Goal: Task Accomplishment & Management: Complete application form

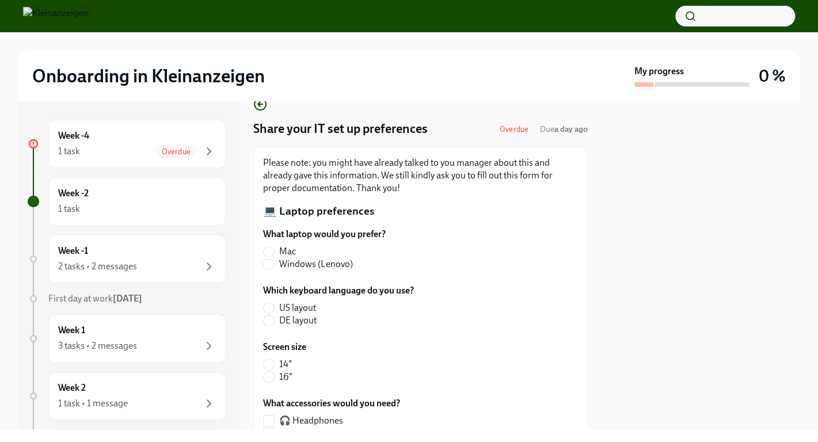
scroll to position [33, 0]
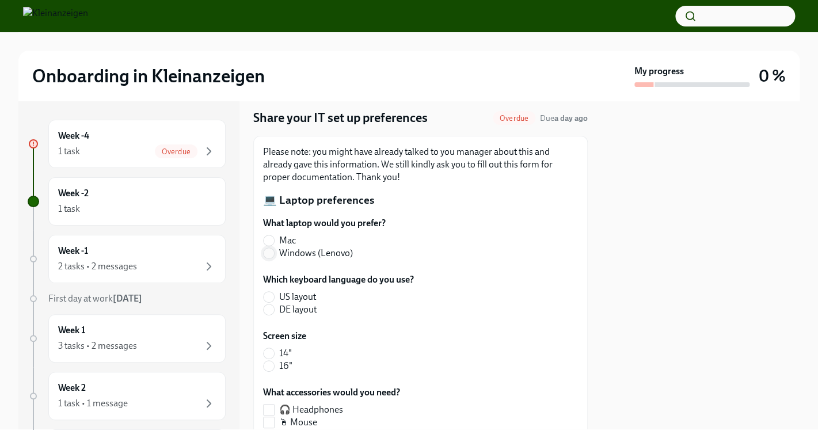
click at [266, 256] on input "Windows (Lenovo)" at bounding box center [269, 253] width 10 height 10
radio input "true"
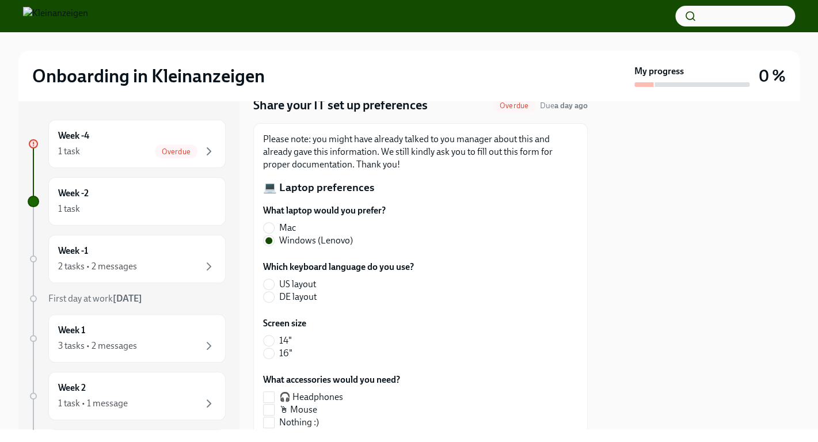
scroll to position [56, 0]
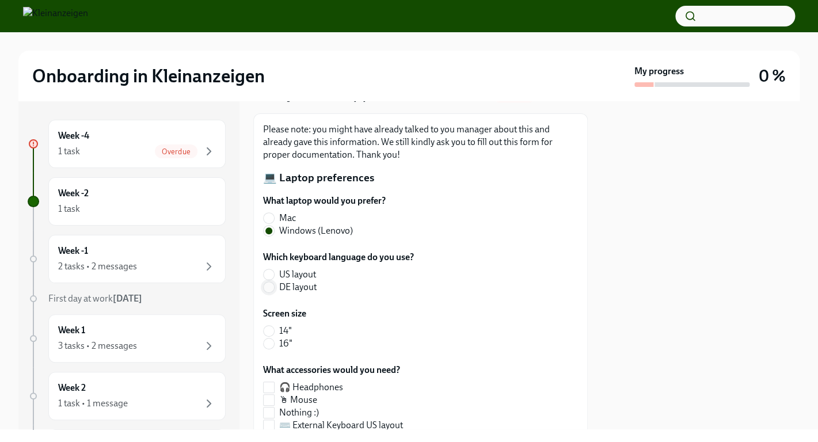
click at [272, 290] on input "DE layout" at bounding box center [269, 287] width 10 height 10
radio input "true"
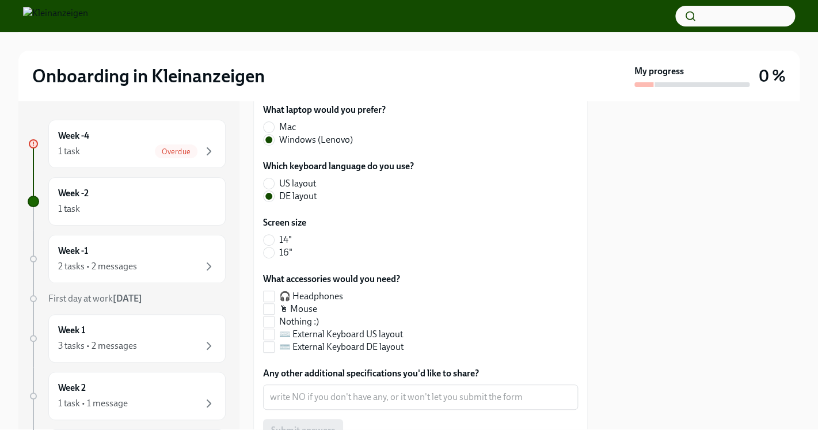
scroll to position [157, 0]
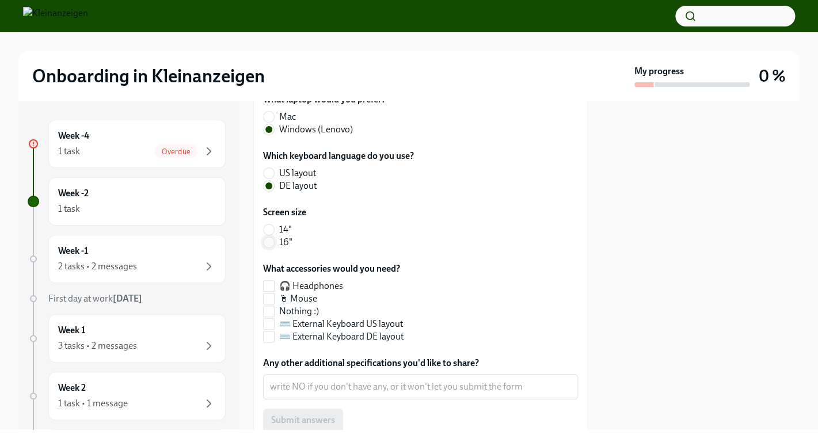
click at [272, 243] on input "16"" at bounding box center [269, 242] width 10 height 10
radio input "true"
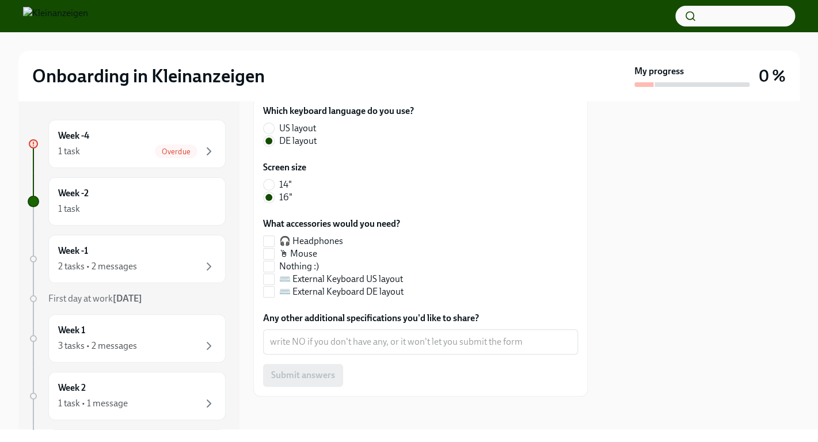
scroll to position [207, 0]
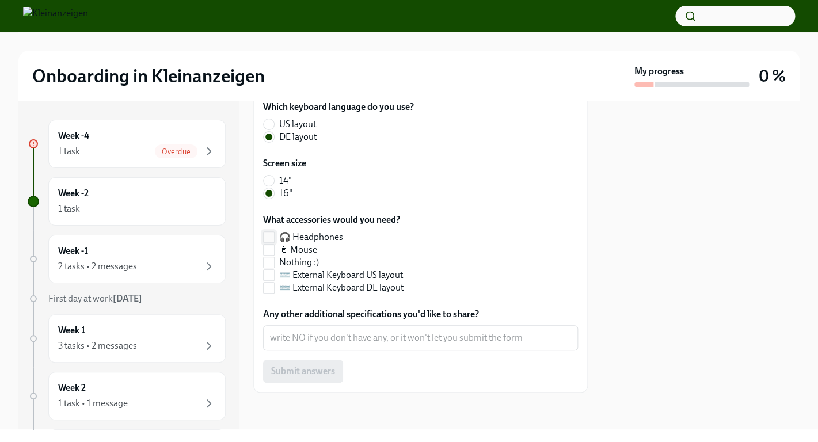
click at [267, 239] on input "🎧 Headphones" at bounding box center [269, 237] width 10 height 10
checkbox input "true"
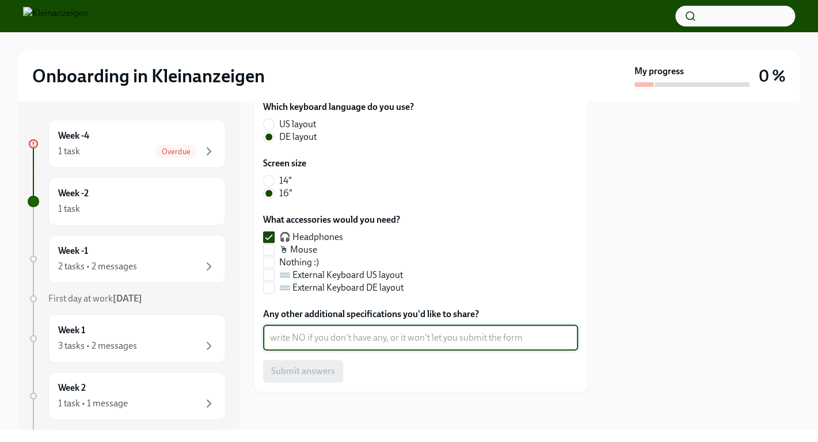
click at [383, 339] on textarea "Any other additional specifications you'd like to share?" at bounding box center [420, 338] width 301 height 14
type textarea "NO"
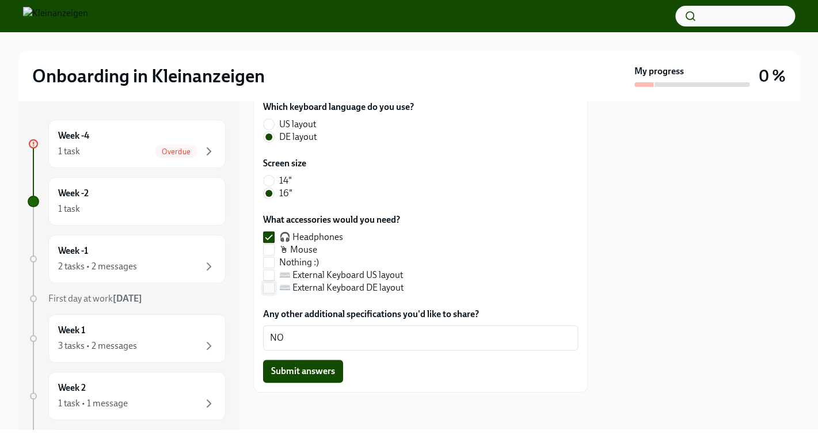
click at [268, 287] on input "⌨️ External Keyboard DE layout" at bounding box center [269, 288] width 10 height 10
checkbox input "true"
click at [303, 374] on span "Submit answers" at bounding box center [303, 371] width 64 height 12
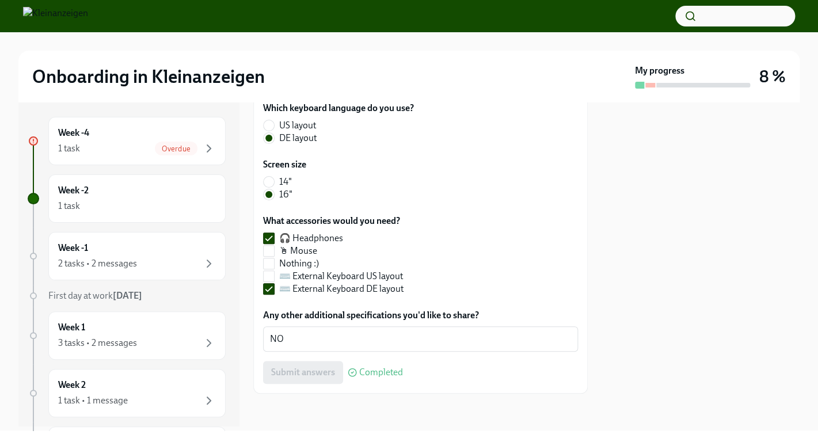
scroll to position [0, 0]
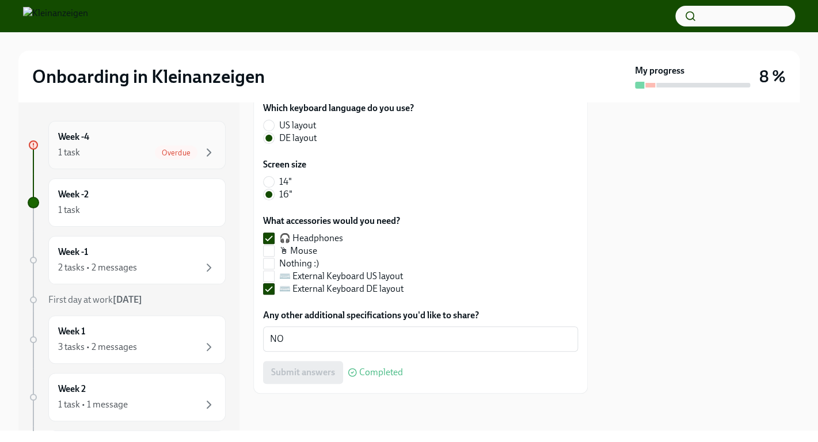
click at [89, 144] on div "Week -4 1 task Overdue" at bounding box center [137, 145] width 158 height 29
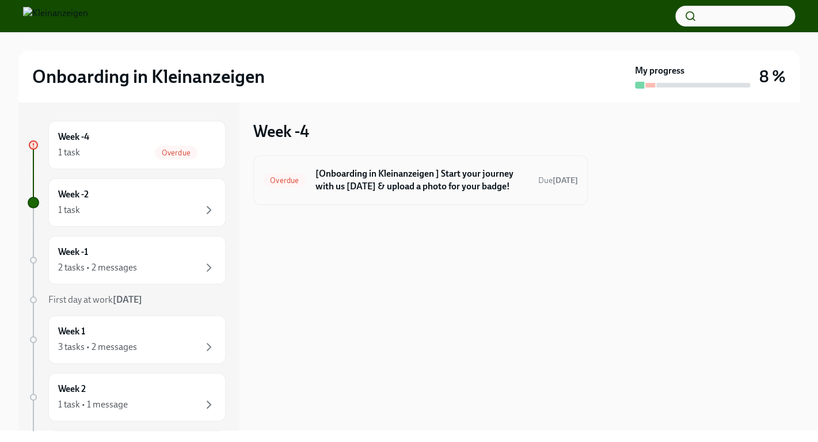
click at [351, 183] on h6 "[Onboarding in Kleinanzeigen ] Start your journey with us [DATE] & upload a pho…" at bounding box center [422, 179] width 214 height 25
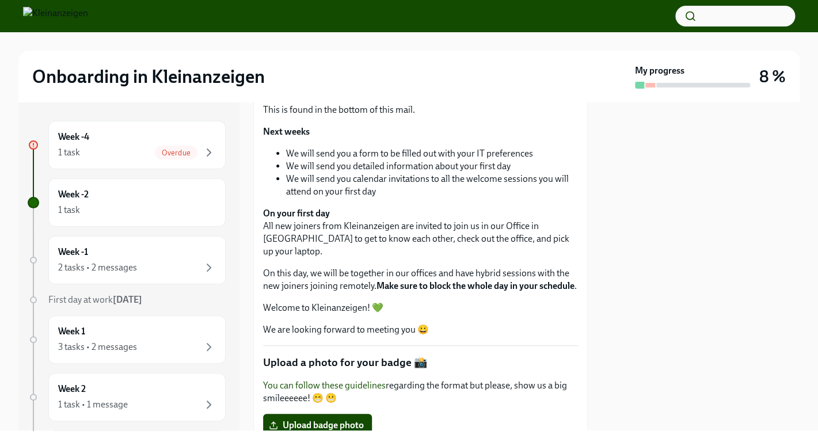
scroll to position [370, 0]
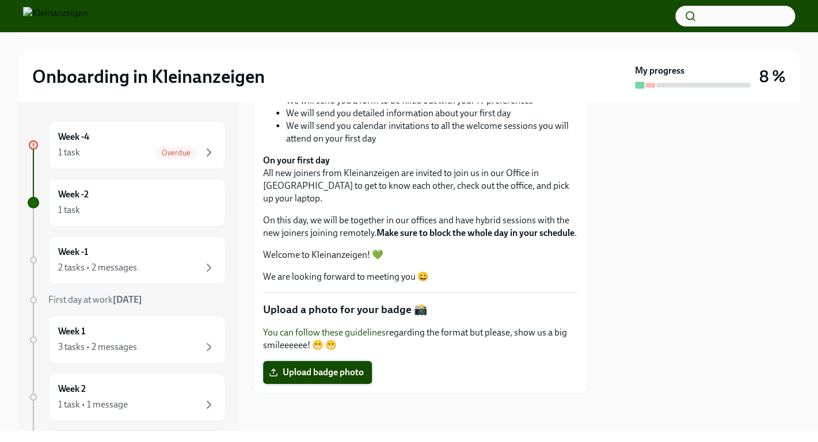
click at [346, 373] on span "Upload badge photo" at bounding box center [317, 373] width 93 height 12
click at [0, 0] on input "Upload badge photo" at bounding box center [0, 0] width 0 height 0
click at [358, 380] on label "Upload badge photo" at bounding box center [317, 372] width 109 height 23
click at [0, 0] on input "Upload badge photo" at bounding box center [0, 0] width 0 height 0
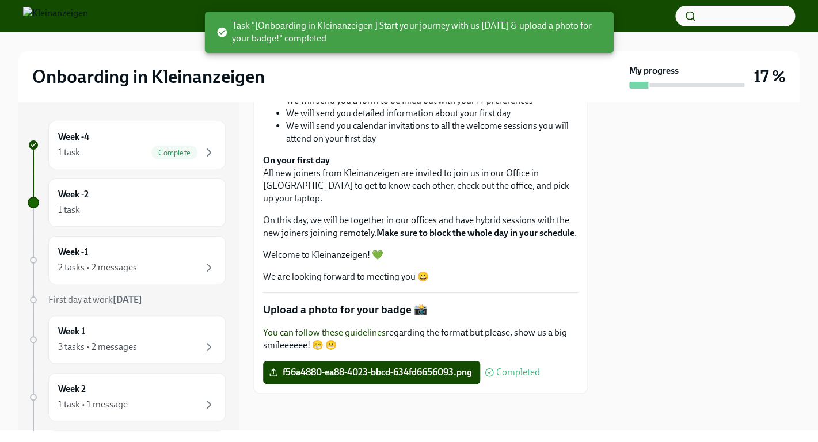
click at [364, 333] on link "You can follow these guidelines" at bounding box center [324, 332] width 123 height 11
click at [408, 372] on span "f56a4880-ea88-4023-bbcd-634fd6656093.png" at bounding box center [371, 373] width 201 height 12
click at [0, 0] on input "f56a4880-ea88-4023-bbcd-634fd6656093.png" at bounding box center [0, 0] width 0 height 0
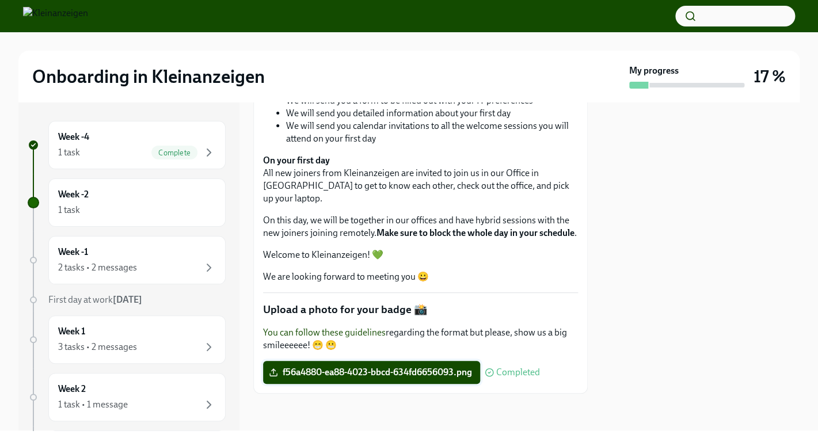
click at [271, 373] on icon at bounding box center [273, 372] width 9 height 9
click at [0, 0] on input "f56a4880-ea88-4023-bbcd-634fd6656093.png" at bounding box center [0, 0] width 0 height 0
click at [466, 375] on span "f56a4880-ea88-4023-bbcd-634fd6656093.png" at bounding box center [371, 373] width 201 height 12
click at [0, 0] on input "f56a4880-ea88-4023-bbcd-634fd6656093.png" at bounding box center [0, 0] width 0 height 0
click at [111, 264] on div "2 tasks • 2 messages" at bounding box center [97, 267] width 79 height 13
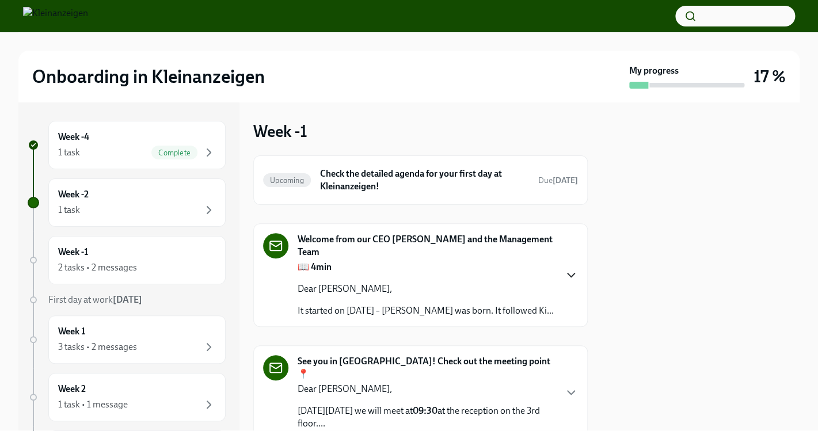
click at [568, 276] on icon "button" at bounding box center [571, 274] width 7 height 3
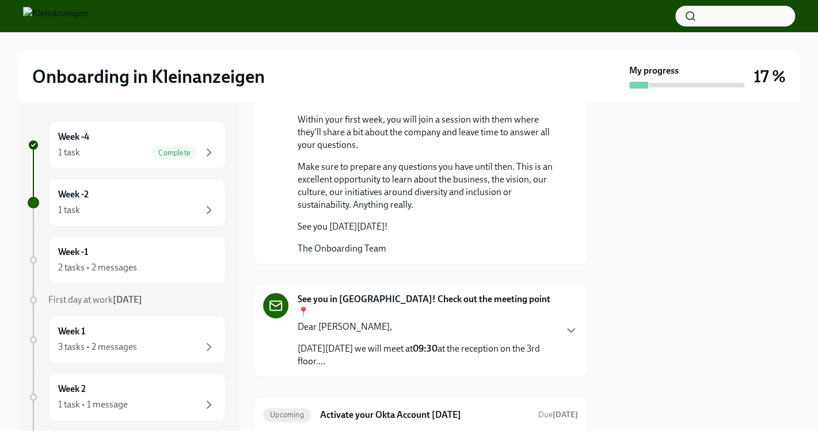
scroll to position [886, 0]
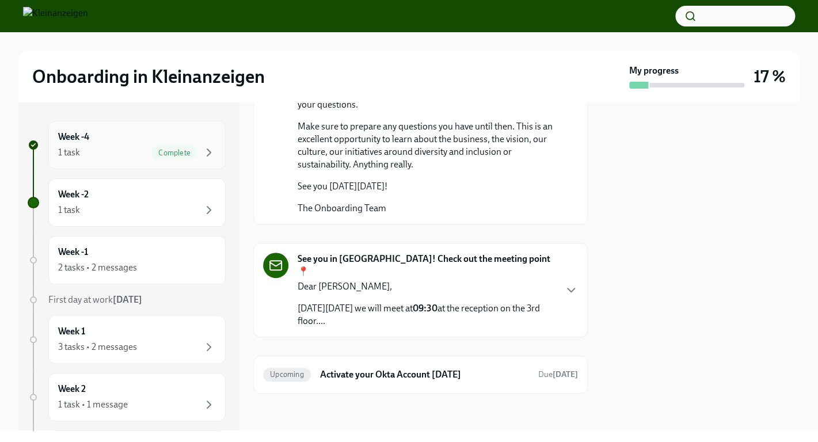
click at [105, 153] on div "1 task Complete" at bounding box center [137, 153] width 158 height 14
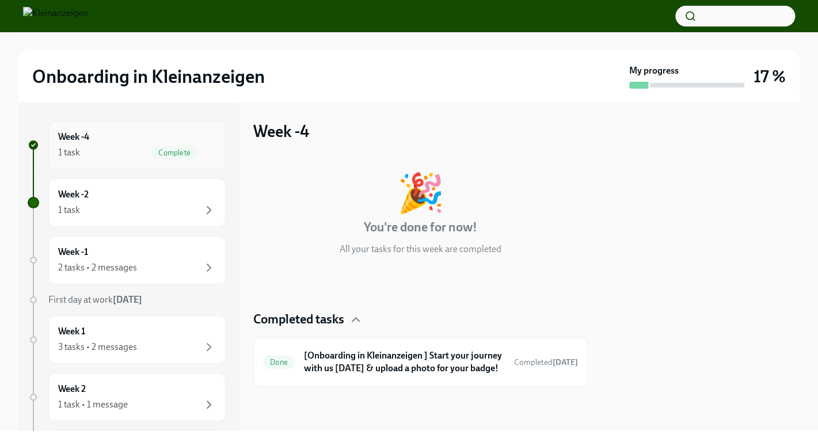
click at [134, 146] on div "1 task Complete" at bounding box center [137, 153] width 158 height 14
click at [112, 152] on div "1 task Complete" at bounding box center [137, 153] width 158 height 14
click at [452, 367] on h6 "[Onboarding in Kleinanzeigen ] Start your journey with us [DATE] & upload a pho…" at bounding box center [404, 361] width 201 height 25
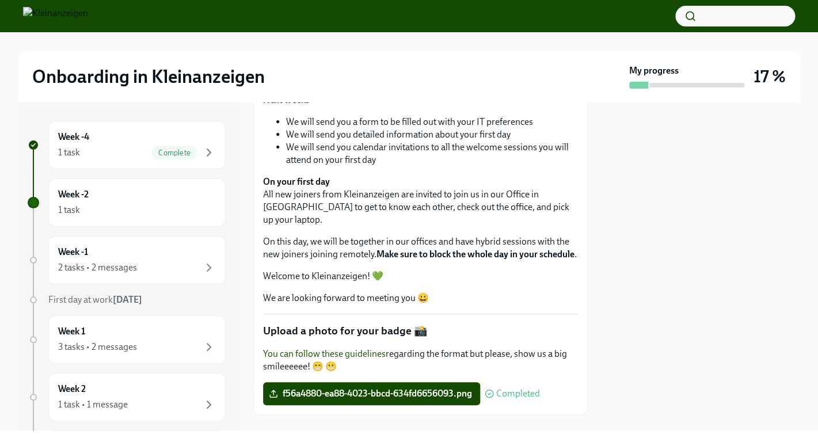
scroll to position [370, 0]
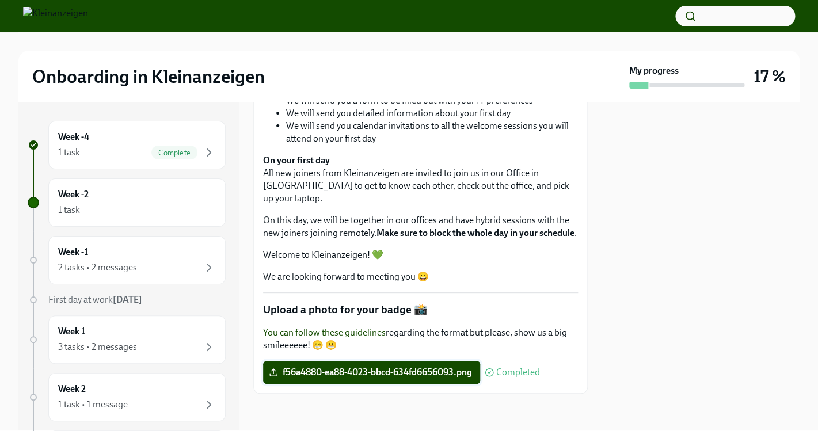
click at [447, 375] on span "f56a4880-ea88-4023-bbcd-634fd6656093.png" at bounding box center [371, 373] width 201 height 12
click at [0, 0] on input "f56a4880-ea88-4023-bbcd-634fd6656093.png" at bounding box center [0, 0] width 0 height 0
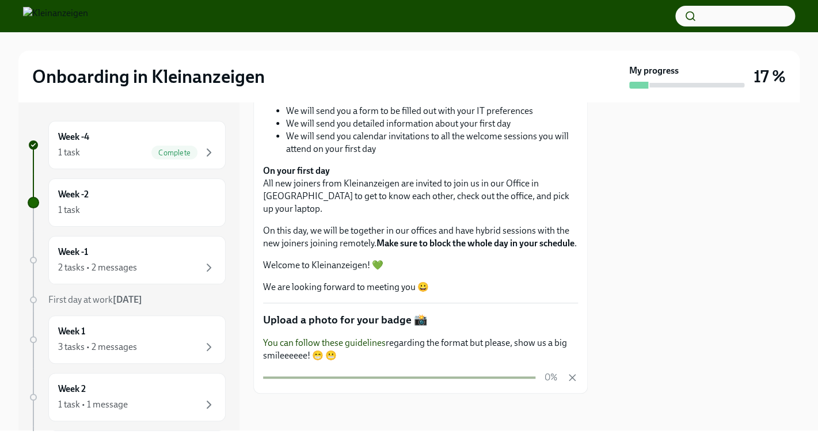
scroll to position [359, 0]
click at [99, 262] on div "2 tasks • 2 messages" at bounding box center [97, 267] width 79 height 13
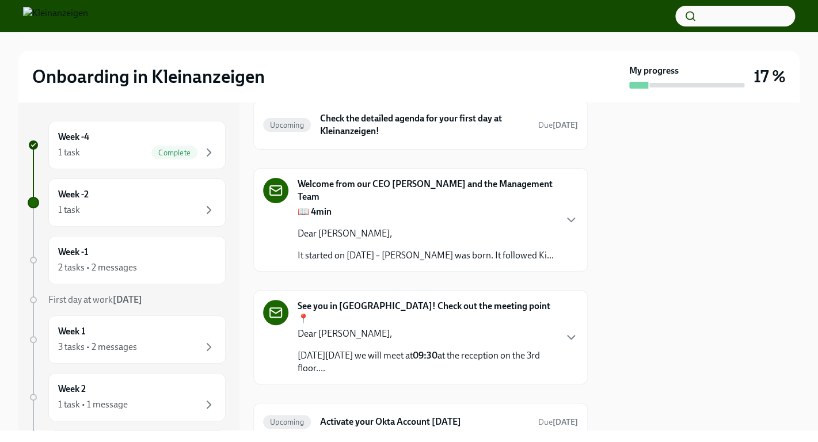
scroll to position [45, 0]
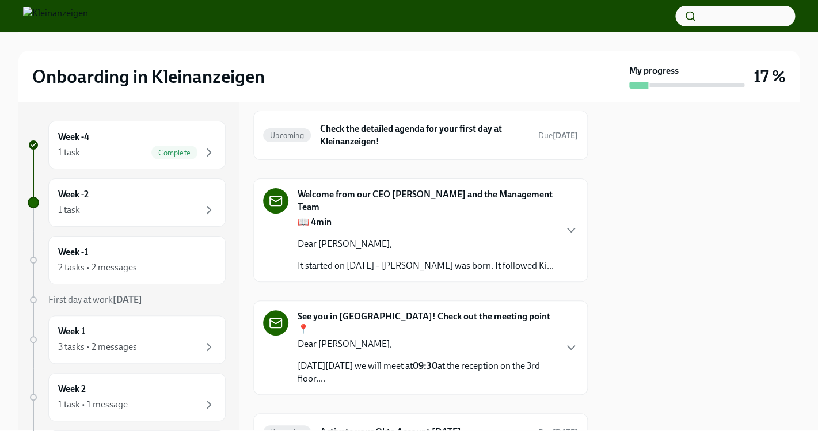
click at [430, 260] on p "It started on [DATE] – [PERSON_NAME] was born. It followed Ki..." at bounding box center [426, 266] width 256 height 13
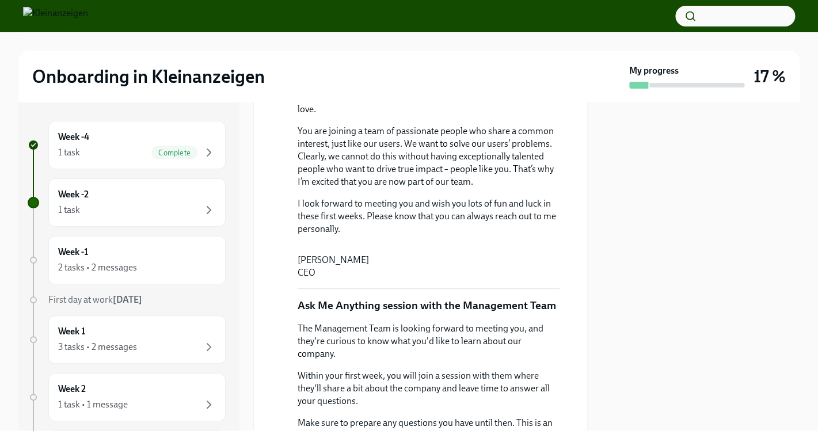
scroll to position [616, 0]
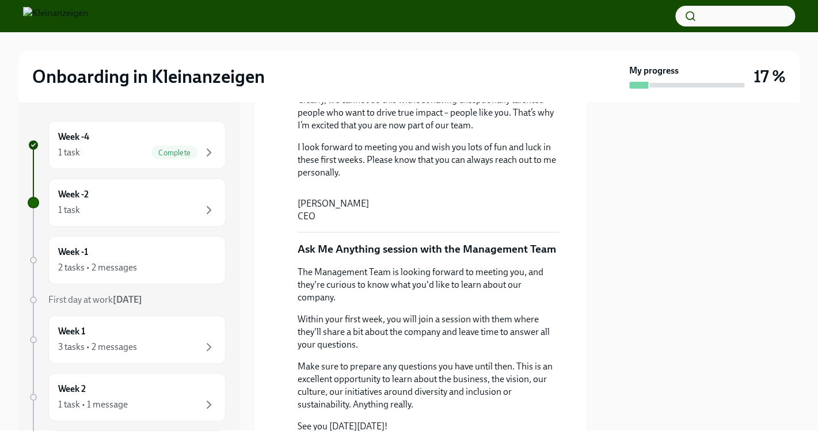
click at [335, 188] on button "Zoom image" at bounding box center [363, 188] width 131 height 0
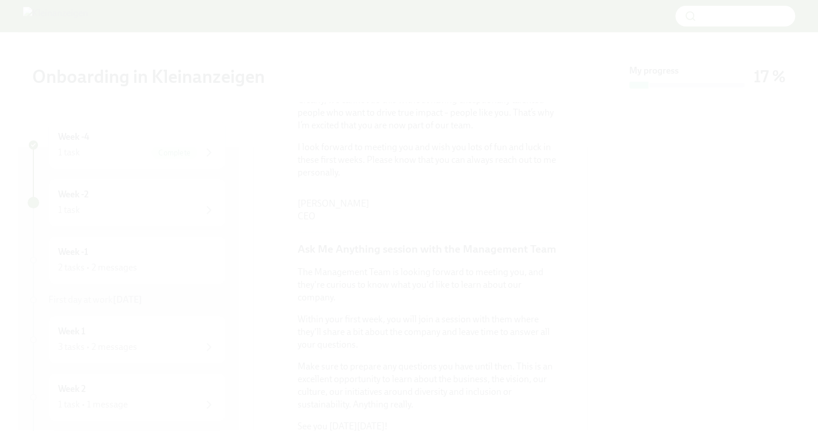
click at [335, 246] on button "Unzoom image" at bounding box center [409, 221] width 818 height 442
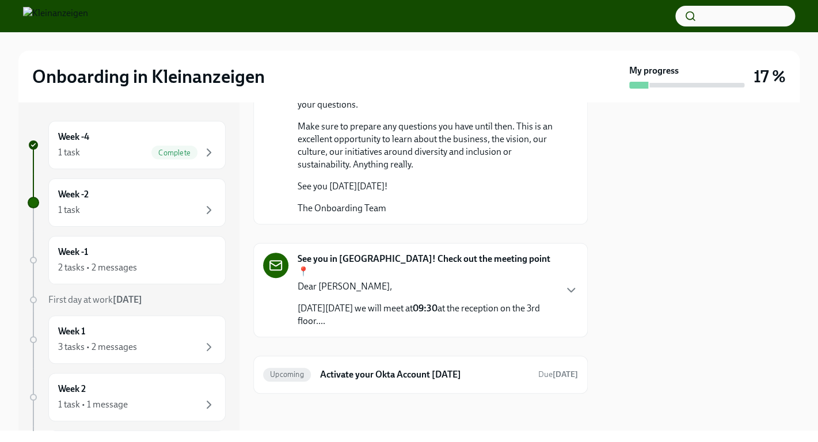
scroll to position [955, 0]
click at [564, 297] on icon "button" at bounding box center [571, 290] width 14 height 14
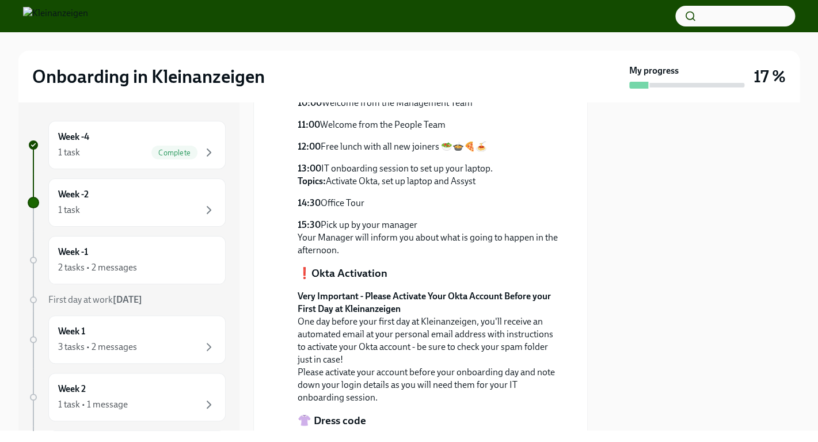
scroll to position [1451, 0]
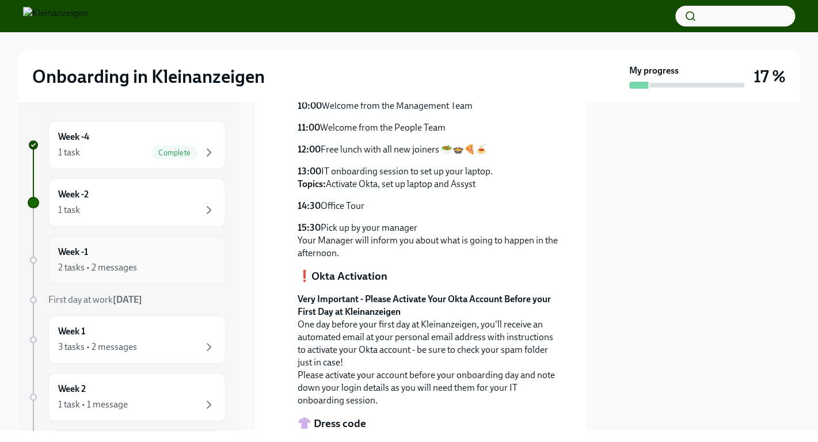
click at [144, 268] on div "2 tasks • 2 messages" at bounding box center [137, 268] width 158 height 14
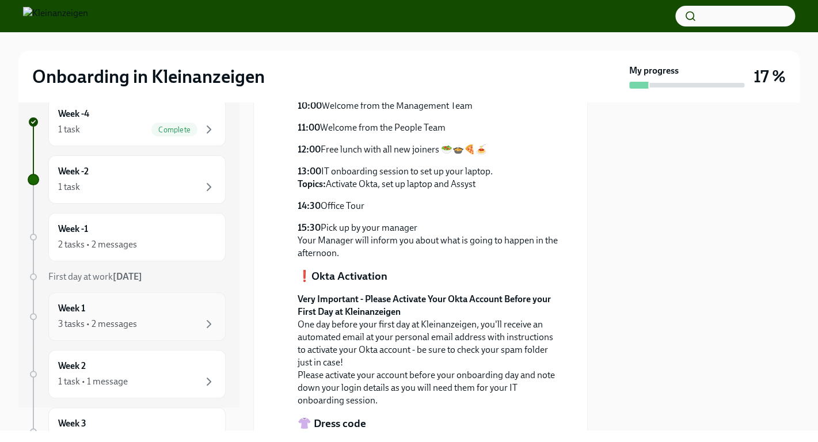
scroll to position [56, 0]
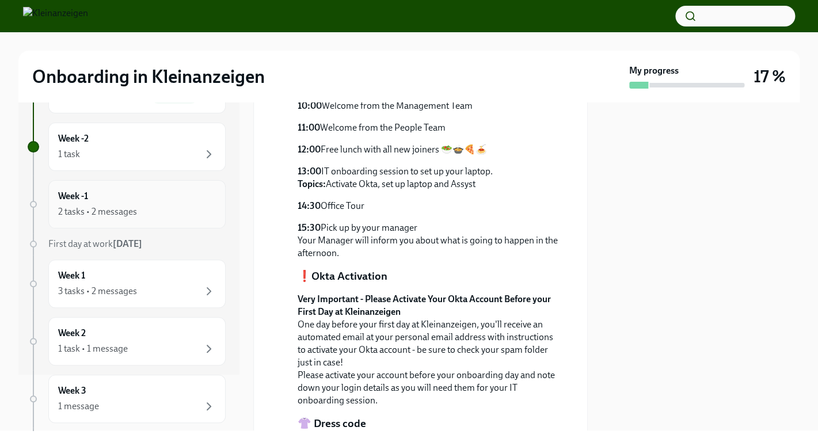
click at [96, 200] on div "Week -1 2 tasks • 2 messages" at bounding box center [137, 204] width 158 height 29
click at [77, 199] on h6 "Week -1" at bounding box center [73, 196] width 30 height 13
click at [83, 193] on h6 "Week -1" at bounding box center [73, 196] width 30 height 13
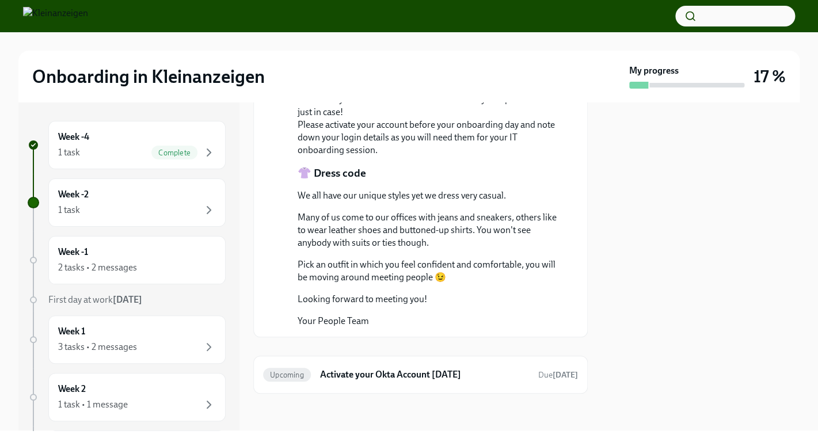
scroll to position [1788, 0]
click at [135, 256] on div "Week -1 2 tasks • 2 messages" at bounding box center [137, 260] width 158 height 29
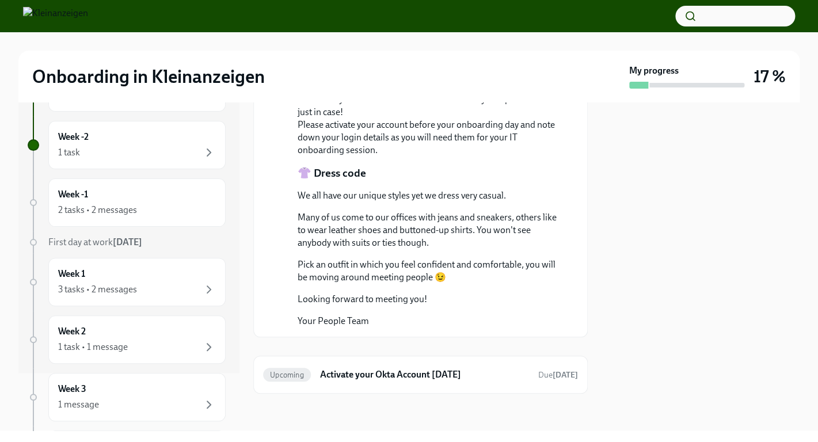
scroll to position [0, 0]
